Goal: Communication & Community: Share content

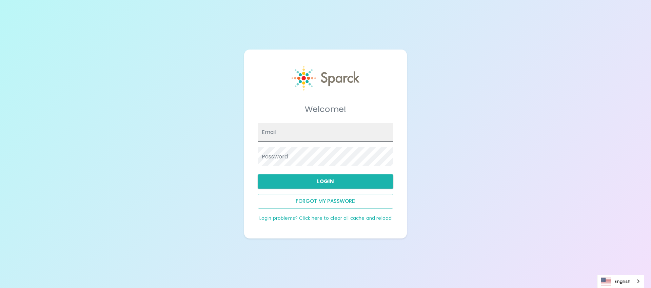
click at [313, 139] on input "Email" at bounding box center [326, 132] width 136 height 19
type input "[EMAIL_ADDRESS][DOMAIN_NAME]"
click at [356, 179] on button "Login" at bounding box center [326, 181] width 136 height 14
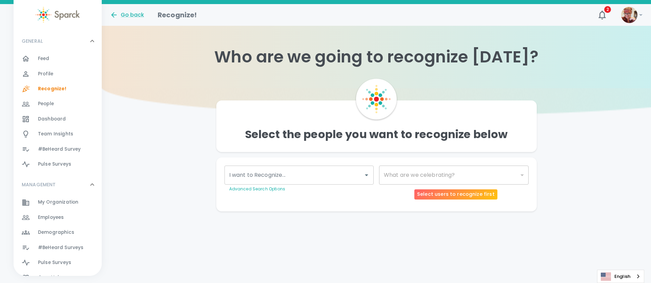
click at [408, 178] on div "​" at bounding box center [454, 174] width 150 height 19
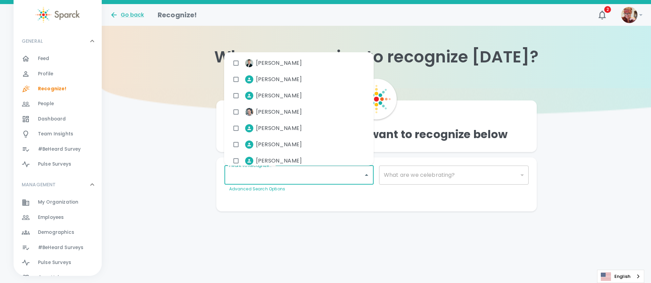
click at [347, 173] on input "I want to Recognize..." at bounding box center [294, 175] width 133 height 13
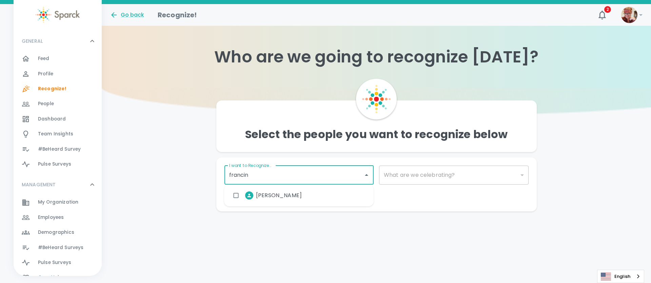
type input "[PERSON_NAME]"
click at [342, 192] on div "[PERSON_NAME]" at bounding box center [299, 195] width 150 height 16
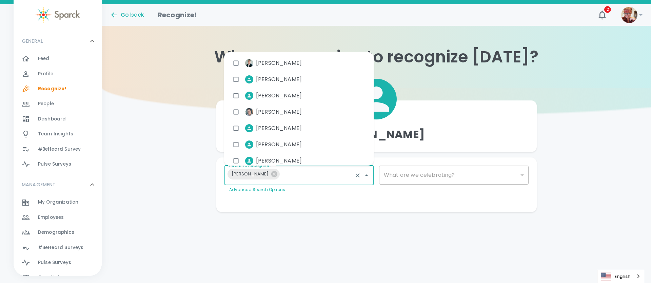
drag, startPoint x: 346, startPoint y: 191, endPoint x: 416, endPoint y: 178, distance: 71.3
click at [348, 191] on p "Advanced Search Options" at bounding box center [299, 189] width 140 height 7
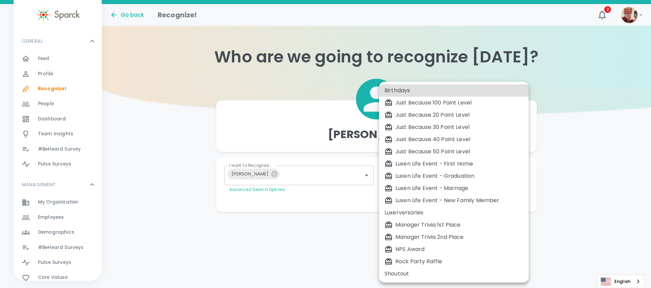
click at [483, 169] on body "Skip Navigation Go back Recognize! 2 ! GENERAL 0 Feed 0 Profile 0 Recognize! 0 …" at bounding box center [325, 119] width 651 height 239
click at [453, 112] on div "Just Because 20 Point Level" at bounding box center [454, 115] width 139 height 8
type input "1695"
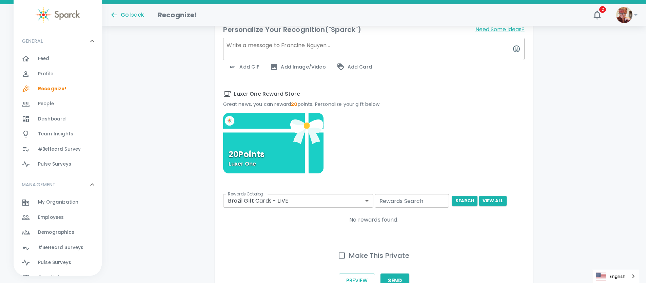
scroll to position [263, 0]
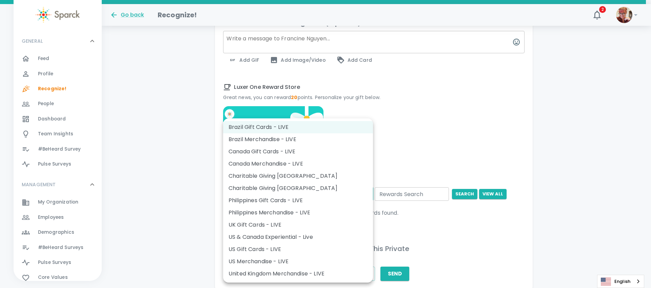
click at [344, 191] on body "Skip Navigation Go back Recognize! 2 ! GENERAL 0 Feed 0 Profile 0 Recognize! 0 …" at bounding box center [325, 28] width 651 height 582
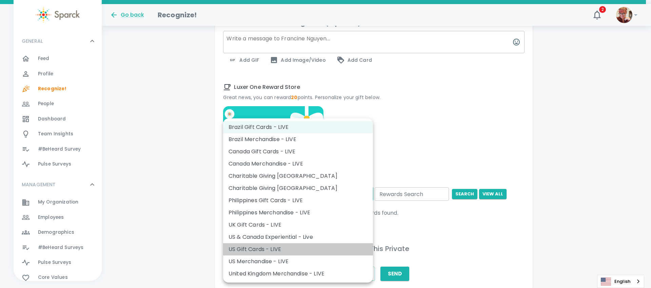
click at [315, 248] on li "US Gift Cards - LIVE" at bounding box center [298, 249] width 150 height 12
type input "877"
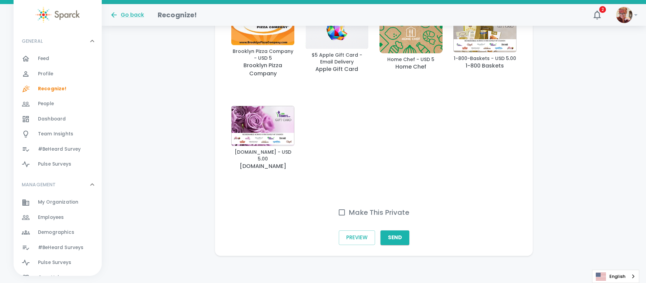
scroll to position [242, 0]
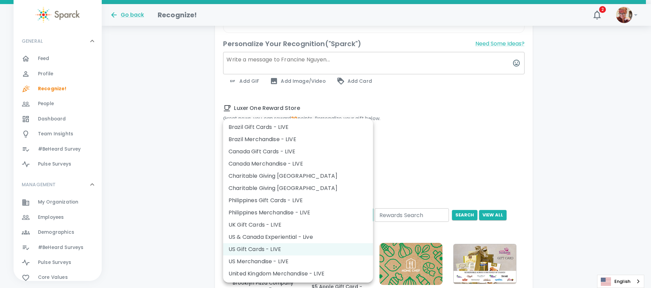
click at [294, 215] on body "Skip Navigation Go back Recognize! 2 ! GENERAL 0 Feed 0 Profile 0 Recognize! 0 …" at bounding box center [325, 136] width 651 height 756
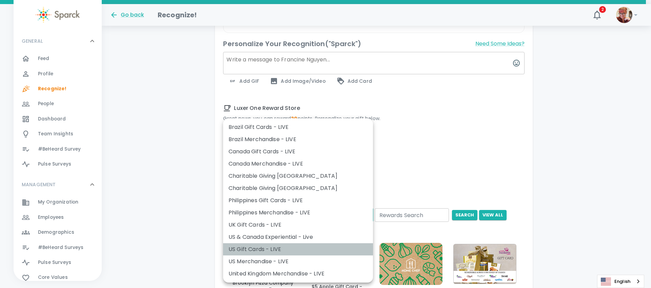
click at [291, 249] on li "US Gift Cards - LIVE" at bounding box center [298, 249] width 150 height 12
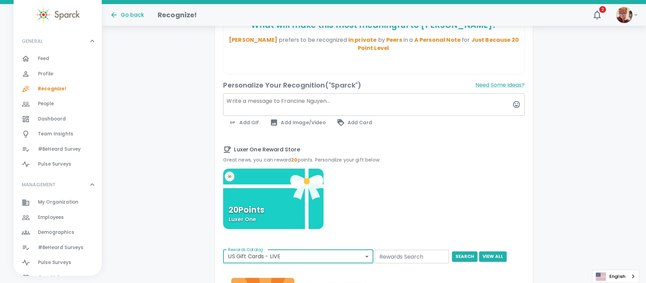
scroll to position [198, 0]
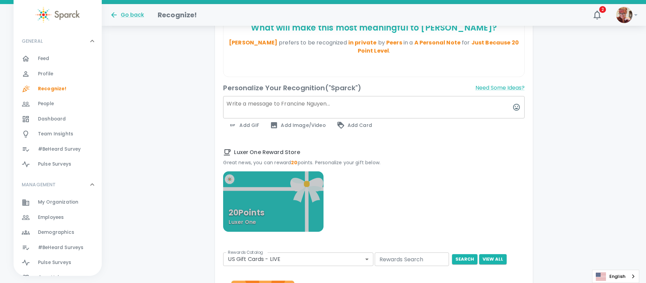
click at [257, 209] on p "20 Points" at bounding box center [247, 213] width 36 height 8
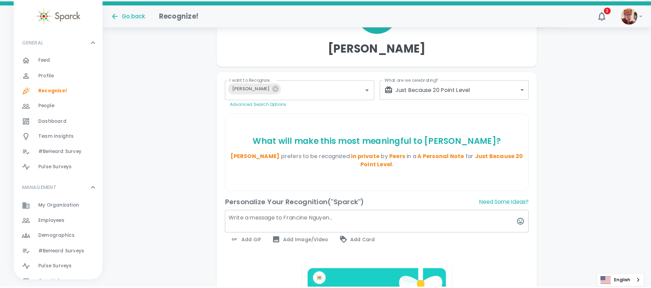
scroll to position [96, 0]
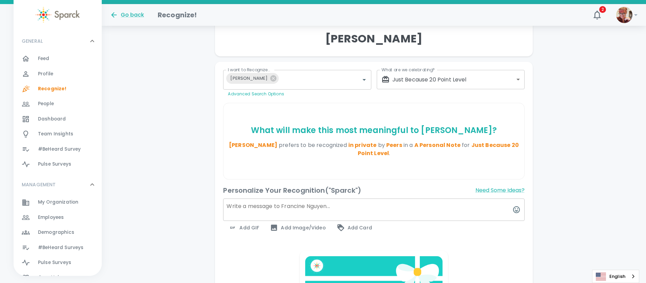
click at [295, 214] on textarea at bounding box center [373, 209] width 301 height 22
click at [304, 210] on textarea at bounding box center [373, 209] width 301 height 22
type textarea "Congrats on your win at our Music Bingo Wellness Event!"
click at [252, 229] on span "Add GIF" at bounding box center [244, 227] width 31 height 8
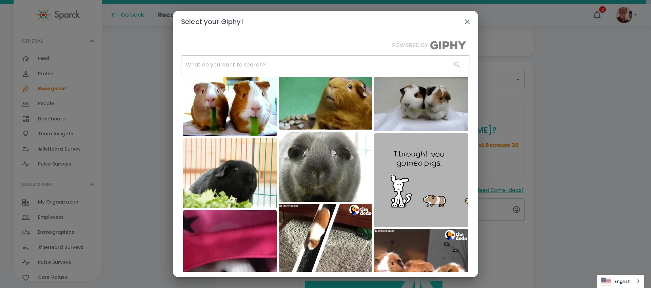
click at [259, 66] on input "text" at bounding box center [313, 64] width 265 height 19
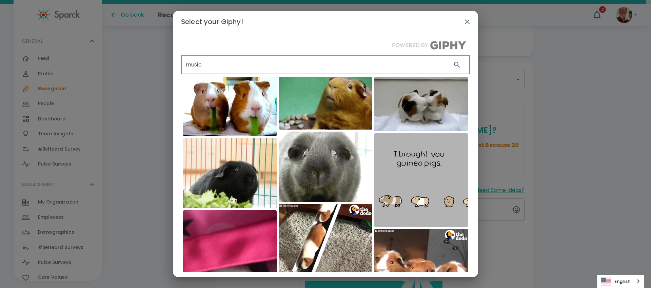
click at [251, 64] on input "music" at bounding box center [313, 64] width 265 height 19
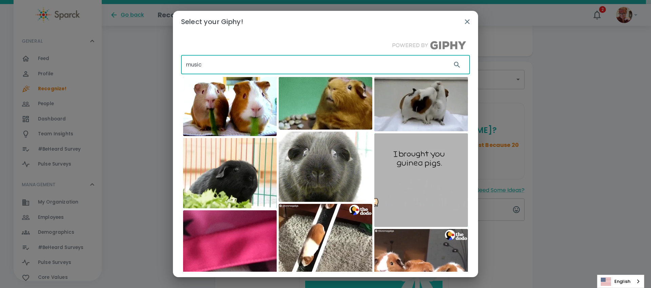
click at [247, 65] on input "music" at bounding box center [313, 64] width 265 height 19
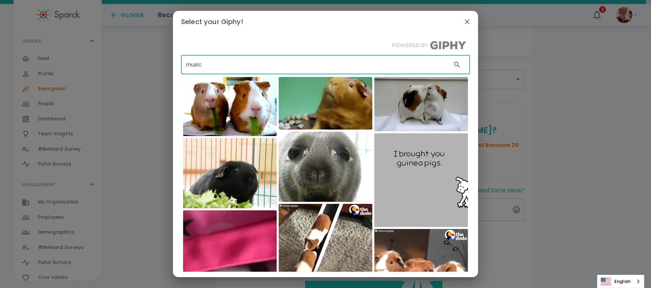
type input "music"
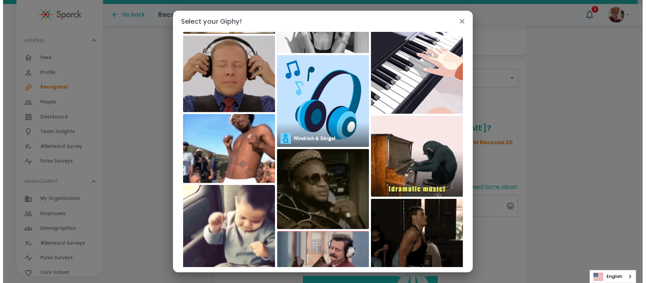
scroll to position [0, 0]
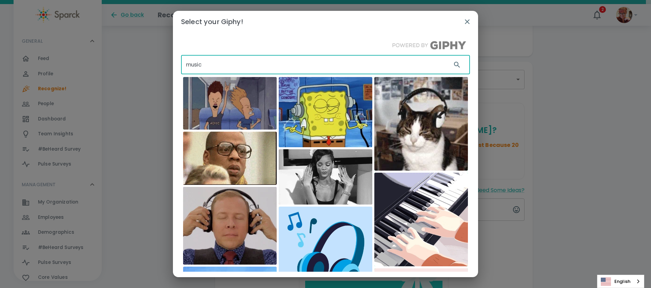
click at [424, 128] on img at bounding box center [421, 124] width 94 height 94
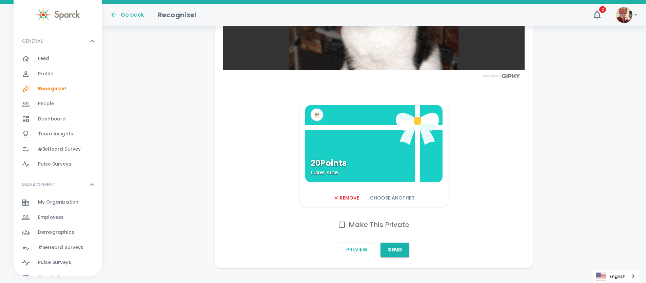
scroll to position [434, 0]
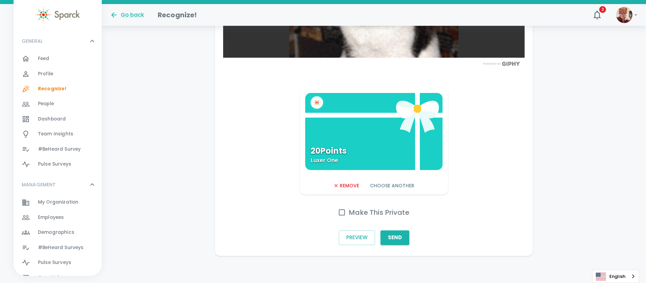
click at [341, 213] on input "Make This Private" at bounding box center [342, 212] width 14 height 14
checkbox input "true"
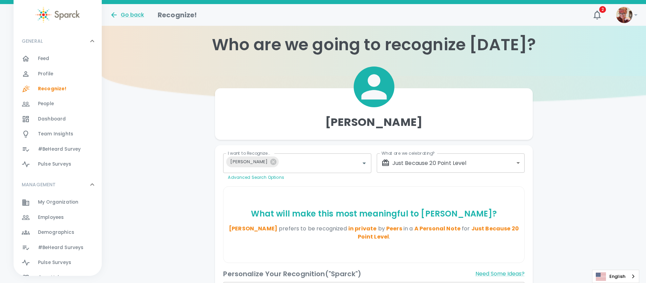
scroll to position [144, 0]
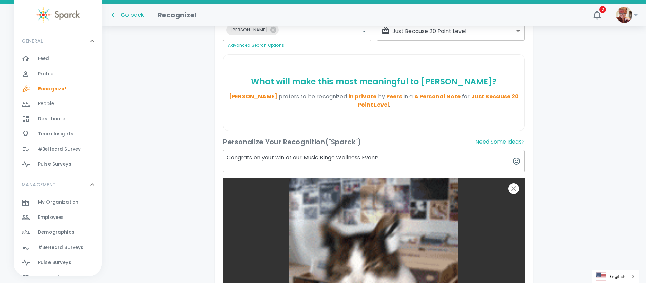
click at [301, 158] on textarea "Congrats on your win at our Music Bingo Wellness Event!" at bounding box center [373, 161] width 301 height 22
click at [562, 181] on div "[PERSON_NAME] I want to Recognize... [PERSON_NAME] I want to Recognize... Advan…" at bounding box center [374, 244] width 544 height 601
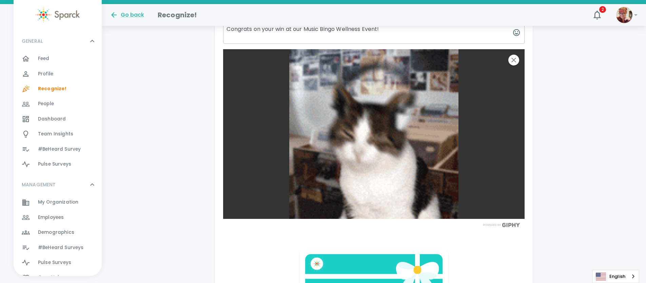
scroll to position [434, 0]
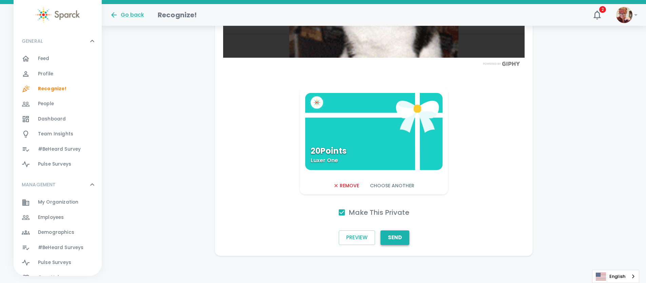
click at [396, 241] on button "Send" at bounding box center [394, 237] width 29 height 14
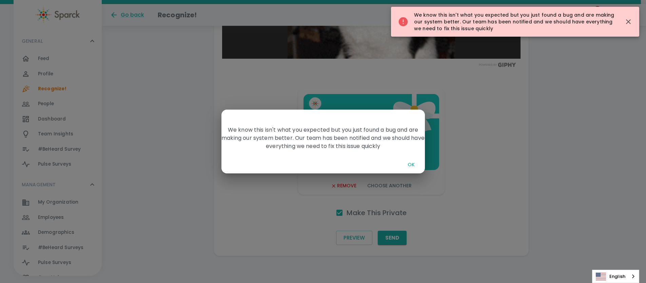
scroll to position [429, 0]
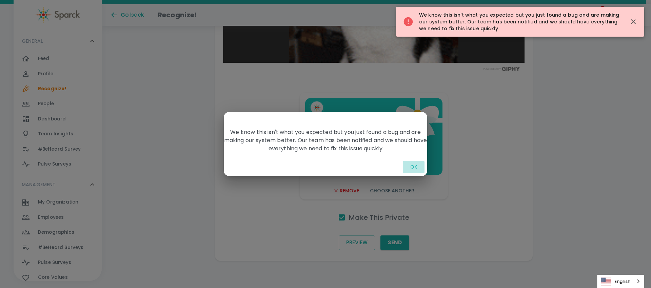
click at [412, 165] on button "OK" at bounding box center [414, 167] width 22 height 13
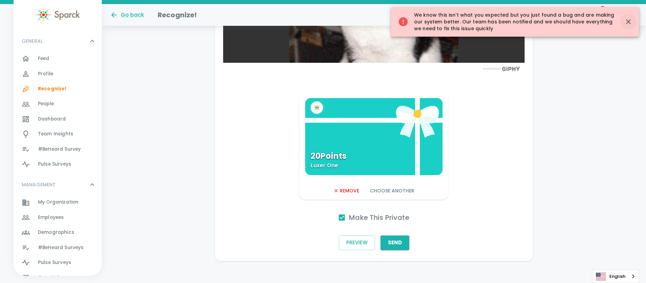
click at [629, 20] on icon "button" at bounding box center [628, 21] width 5 height 5
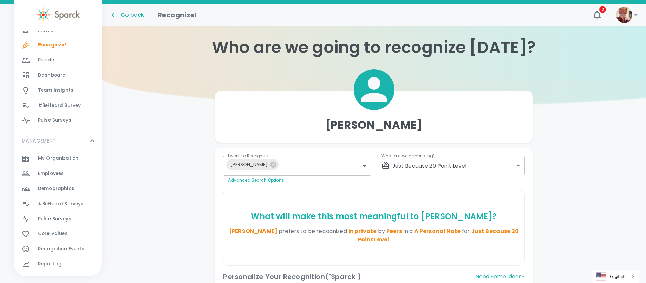
scroll to position [128, 0]
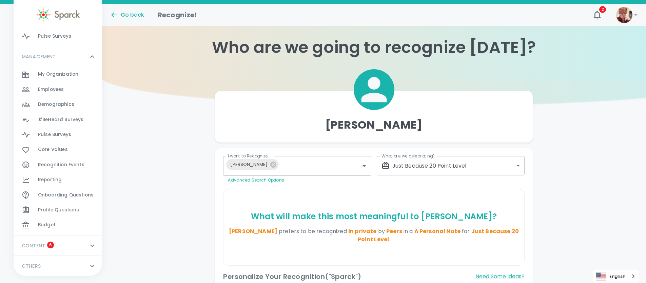
click at [40, 244] on p "CONTENT" at bounding box center [33, 245] width 23 height 7
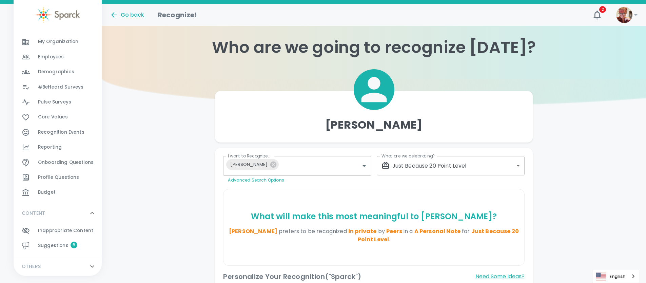
scroll to position [161, 0]
click at [53, 244] on span "Suggestions" at bounding box center [53, 245] width 31 height 7
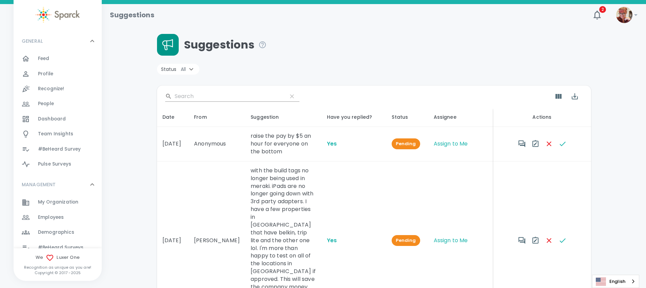
click at [51, 60] on div "Feed 0" at bounding box center [70, 58] width 64 height 9
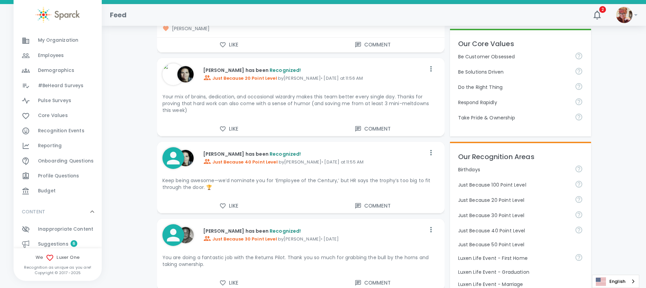
scroll to position [166, 0]
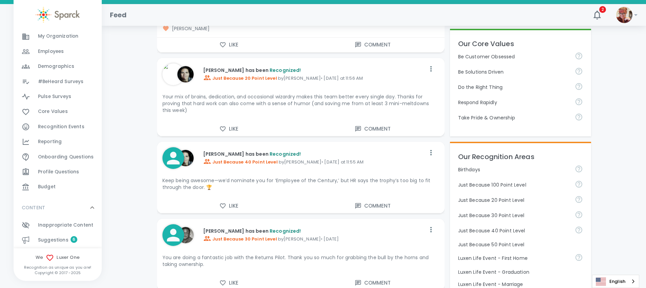
click at [46, 185] on span "Budget" at bounding box center [47, 186] width 18 height 7
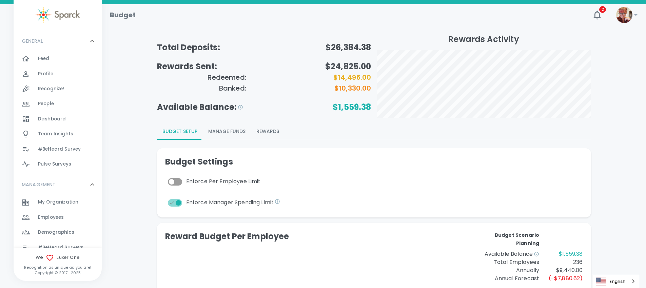
click at [222, 134] on button "Manage Funds" at bounding box center [227, 131] width 48 height 16
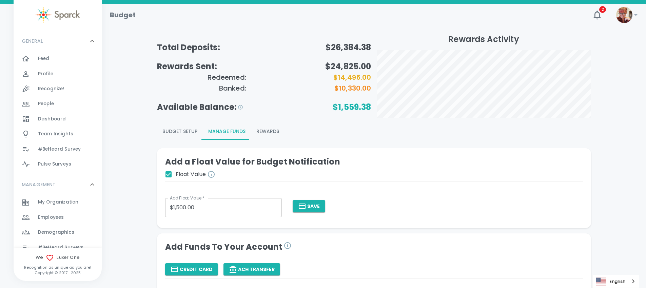
click at [188, 132] on button "Budget Setup" at bounding box center [180, 131] width 46 height 16
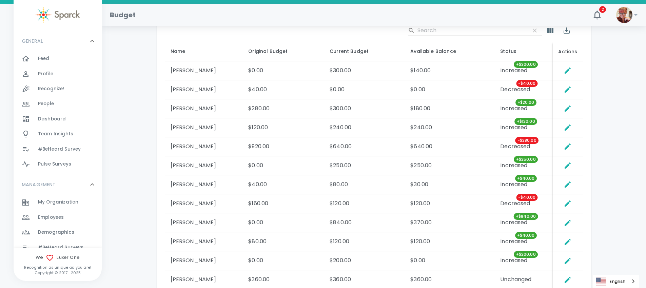
scroll to position [433, 0]
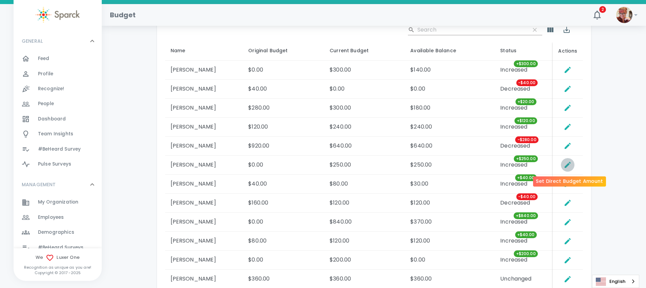
click at [568, 166] on icon "Set Direct Budget Amount" at bounding box center [568, 165] width 6 height 6
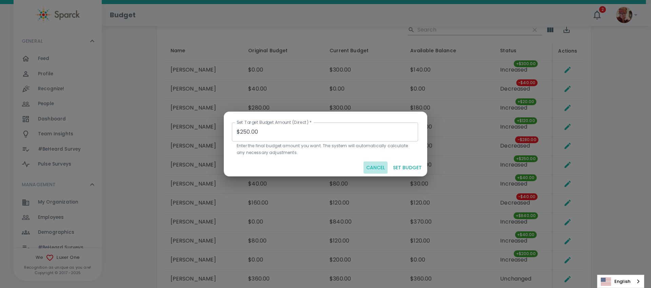
click at [373, 166] on button "CANCEL" at bounding box center [375, 167] width 24 height 13
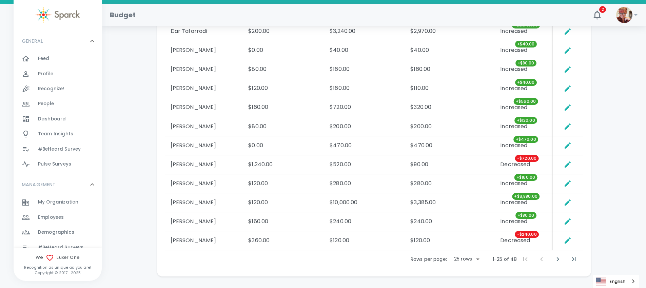
scroll to position [750, 0]
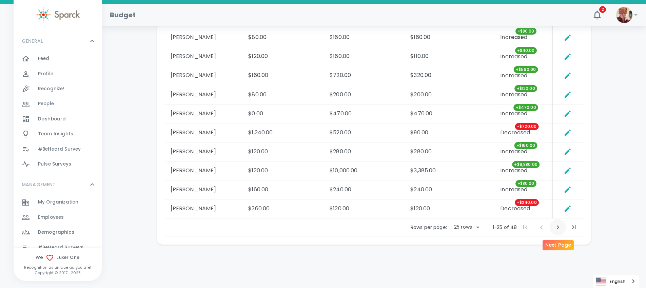
click at [557, 227] on icon "Next Page" at bounding box center [558, 227] width 8 height 8
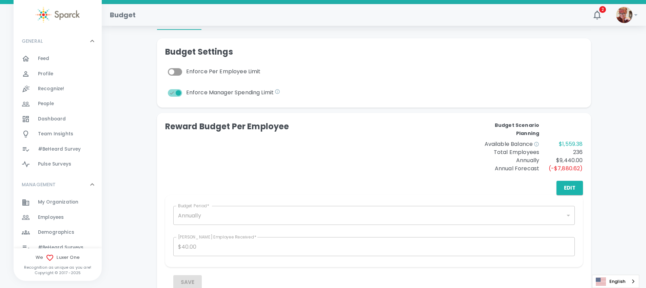
scroll to position [86, 0]
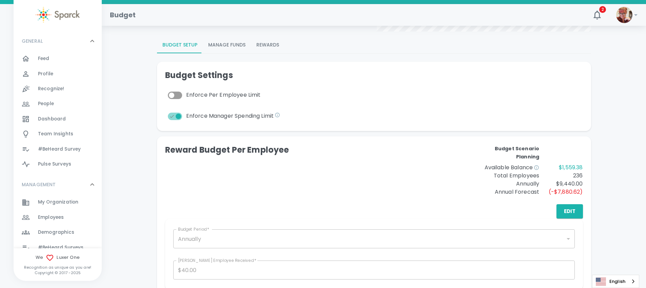
click at [269, 46] on button "Rewards" at bounding box center [268, 45] width 34 height 16
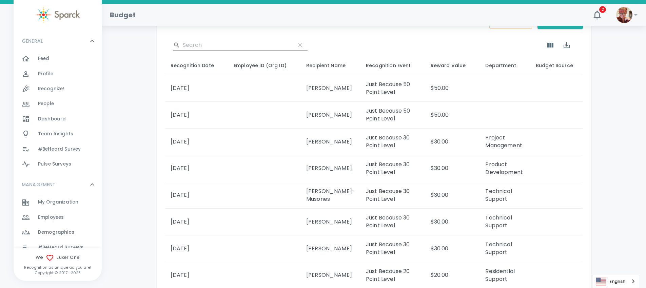
scroll to position [0, 0]
